Goal: Task Accomplishment & Management: Complete application form

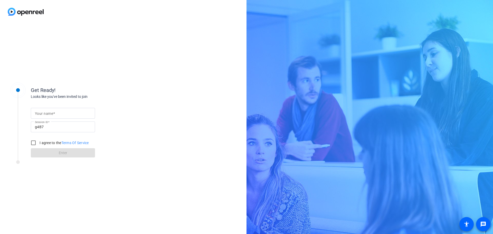
click at [52, 108] on div at bounding box center [63, 113] width 56 height 11
drag, startPoint x: 51, startPoint y: 124, endPoint x: 28, endPoint y: 124, distance: 23.4
click at [28, 124] on div "Get Ready! Looks like you've been invited to join Your name Session ID g4B7 I a…" at bounding box center [69, 118] width 128 height 83
click at [89, 115] on input "Your name" at bounding box center [63, 113] width 56 height 6
type input "Christie"
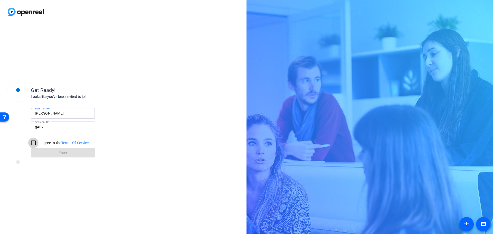
click at [33, 143] on input "I agree to the Terms Of Service" at bounding box center [33, 143] width 10 height 10
checkbox input "true"
click at [50, 151] on span at bounding box center [63, 153] width 64 height 12
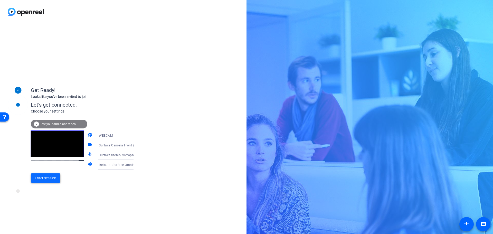
click at [43, 177] on span "Enter session" at bounding box center [45, 177] width 21 height 5
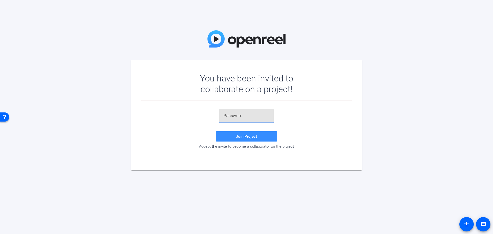
click at [250, 115] on input "text" at bounding box center [247, 116] width 46 height 6
paste input "}$TNJR"
type input "}$TNJR"
click at [248, 135] on span "Join Project" at bounding box center [246, 136] width 21 height 5
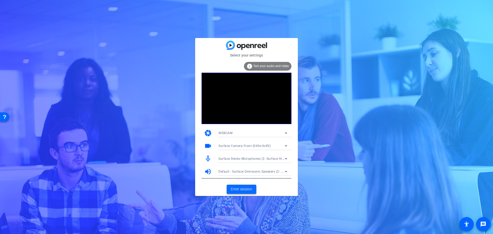
click at [240, 187] on span "Enter session" at bounding box center [241, 189] width 21 height 5
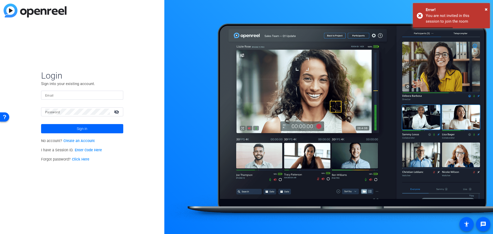
click at [72, 92] on input "Email" at bounding box center [82, 95] width 74 height 6
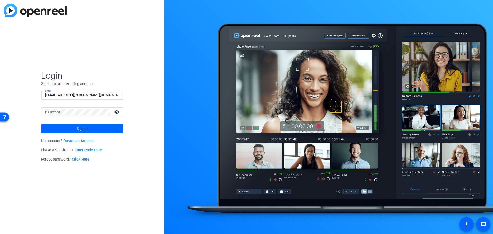
type input "christie.cobb@pwc.com"
click at [41, 124] on button "Sign in" at bounding box center [82, 128] width 82 height 9
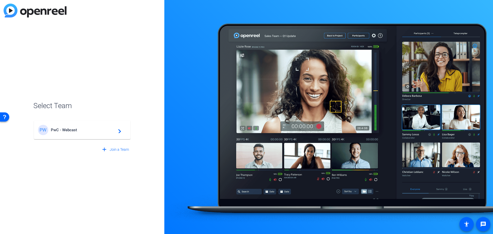
click at [89, 134] on div "PW PwC - Webcast navigate_next" at bounding box center [82, 130] width 88 height 10
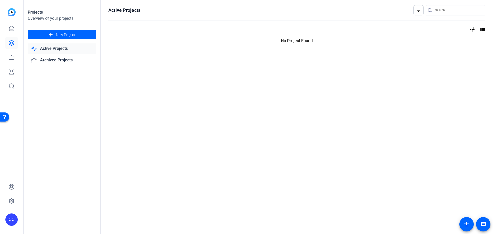
click at [48, 50] on link "Active Projects" at bounding box center [62, 48] width 68 height 11
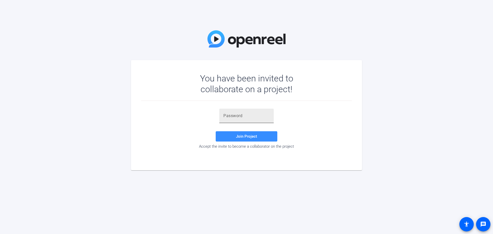
click at [251, 121] on div at bounding box center [247, 116] width 46 height 14
click at [242, 118] on input "text" at bounding box center [247, 116] width 46 height 6
paste input "}$TNJR"
type input "}$TNJR"
click at [251, 137] on span "Join Project" at bounding box center [246, 136] width 21 height 5
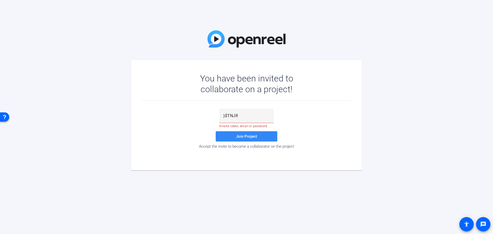
click at [251, 137] on span "Join Project" at bounding box center [246, 136] width 21 height 5
click at [222, 117] on div "}$TNJR" at bounding box center [246, 116] width 54 height 14
click at [223, 116] on div "}$TNJR" at bounding box center [246, 116] width 54 height 14
click at [242, 117] on input "text" at bounding box center [247, 116] width 46 height 6
paste input "24B(Jv"
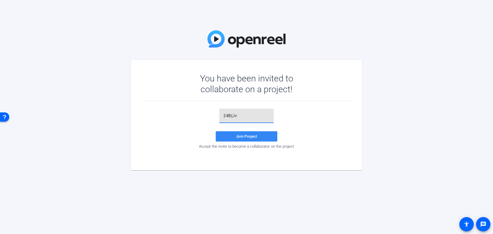
type input "24B(Jv"
click at [246, 137] on span "Join Project" at bounding box center [246, 136] width 21 height 5
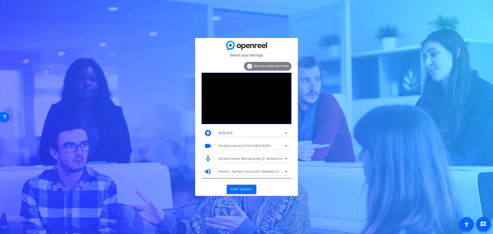
click at [249, 191] on span "Enter session" at bounding box center [241, 189] width 21 height 5
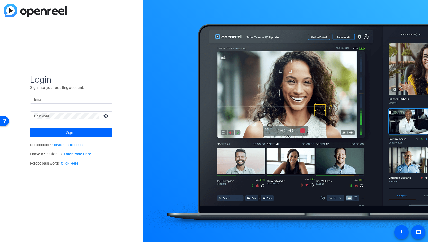
click at [67, 100] on input "Email" at bounding box center [71, 99] width 74 height 6
type input "christie.cobb@pwc.com"
click at [64, 119] on div at bounding box center [66, 115] width 65 height 9
click at [30, 128] on button "Sign in" at bounding box center [71, 132] width 82 height 9
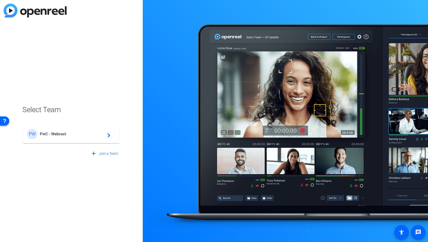
click at [90, 139] on mat-card-content "PW PwC - Webcast navigate_next" at bounding box center [71, 134] width 97 height 18
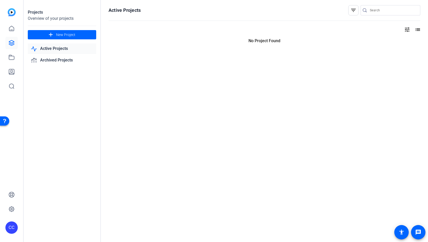
click at [55, 51] on link "Active Projects" at bounding box center [62, 48] width 68 height 11
click at [45, 50] on link "Active Projects" at bounding box center [62, 48] width 68 height 11
click at [12, 26] on icon at bounding box center [11, 28] width 5 height 5
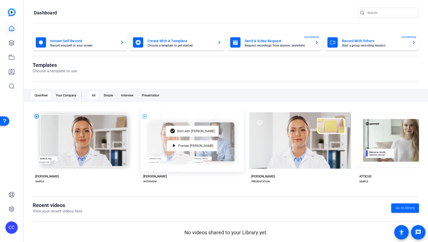
scroll to position [1, 0]
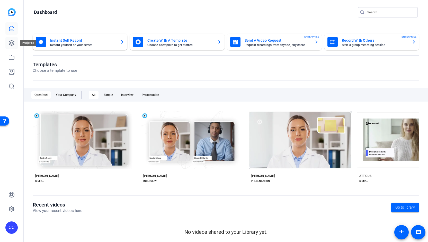
click at [11, 39] on link at bounding box center [11, 43] width 12 height 12
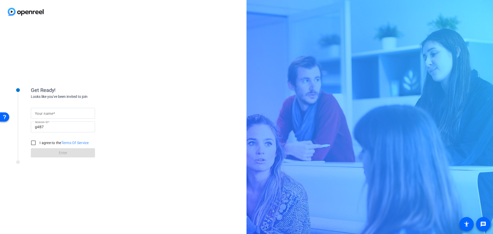
click at [73, 116] on input "Your name" at bounding box center [63, 113] width 56 height 6
type input "[PERSON_NAME]"
click at [34, 141] on input "I agree to the Terms Of Service" at bounding box center [33, 143] width 10 height 10
checkbox input "true"
click at [60, 153] on span "Enter" at bounding box center [63, 152] width 8 height 5
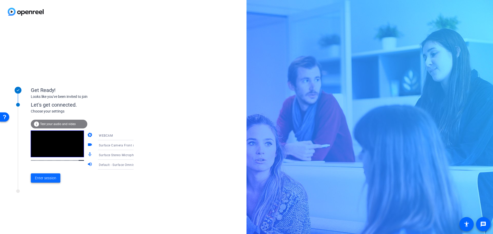
click at [51, 178] on span "Enter session" at bounding box center [45, 177] width 21 height 5
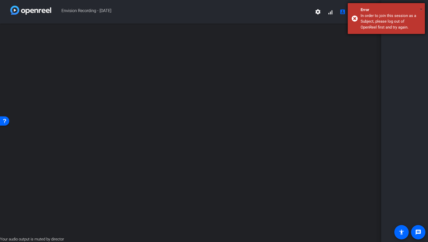
click at [419, 10] on span "×" at bounding box center [420, 9] width 3 height 6
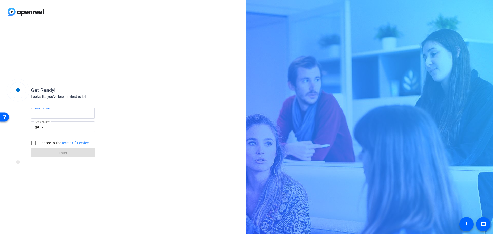
click at [60, 112] on input "Your name" at bounding box center [63, 113] width 56 height 6
type input "[PERSON_NAME]"
click at [34, 141] on input "I agree to the Terms Of Service" at bounding box center [33, 143] width 10 height 10
checkbox input "true"
click at [62, 150] on span "Enter" at bounding box center [63, 152] width 8 height 5
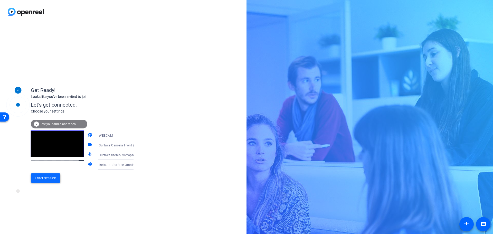
click at [49, 176] on span "Enter session" at bounding box center [45, 177] width 21 height 5
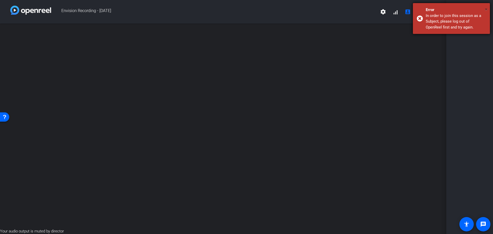
click at [487, 9] on span "×" at bounding box center [486, 9] width 3 height 6
